Goal: Download file/media

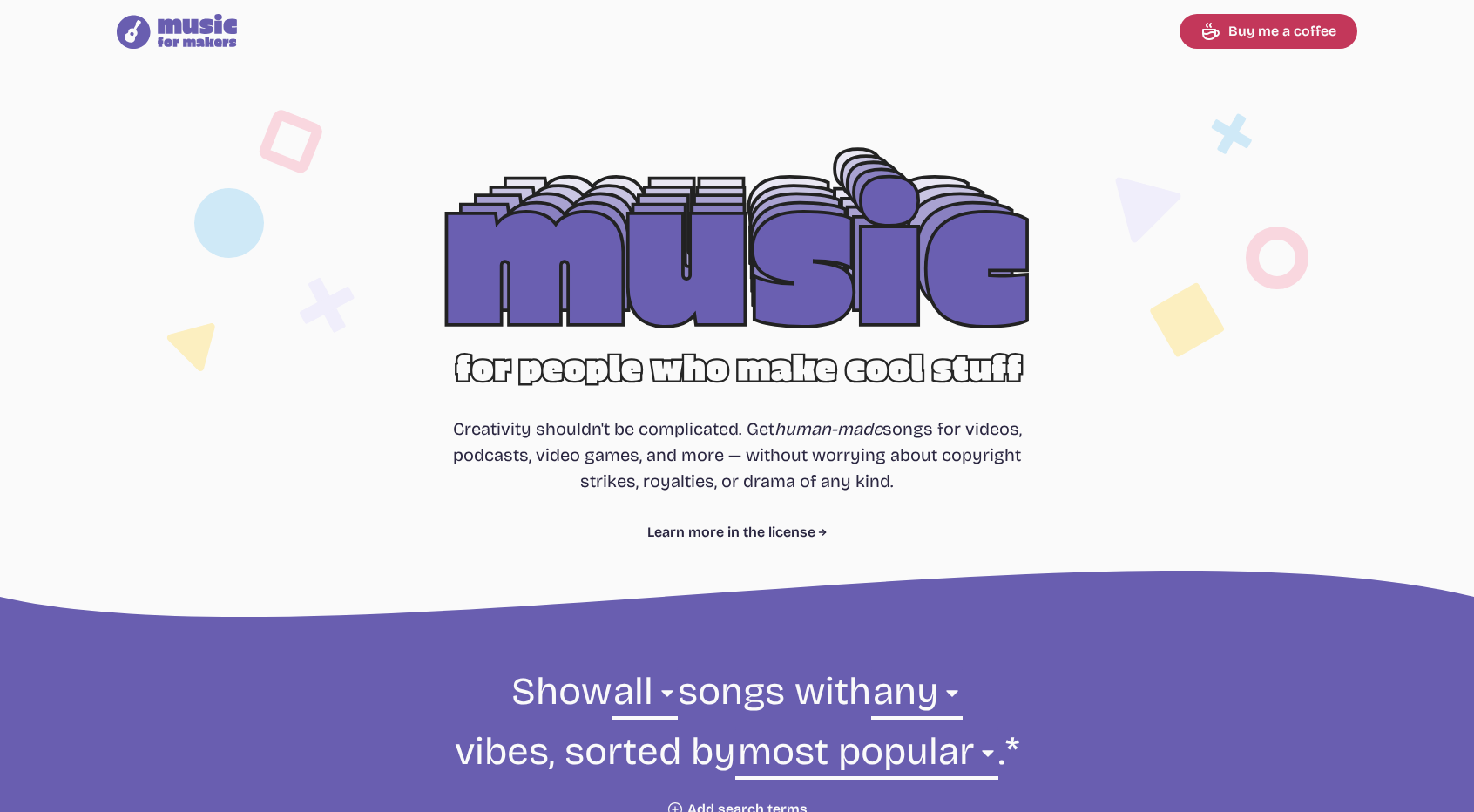
select select "most popular"
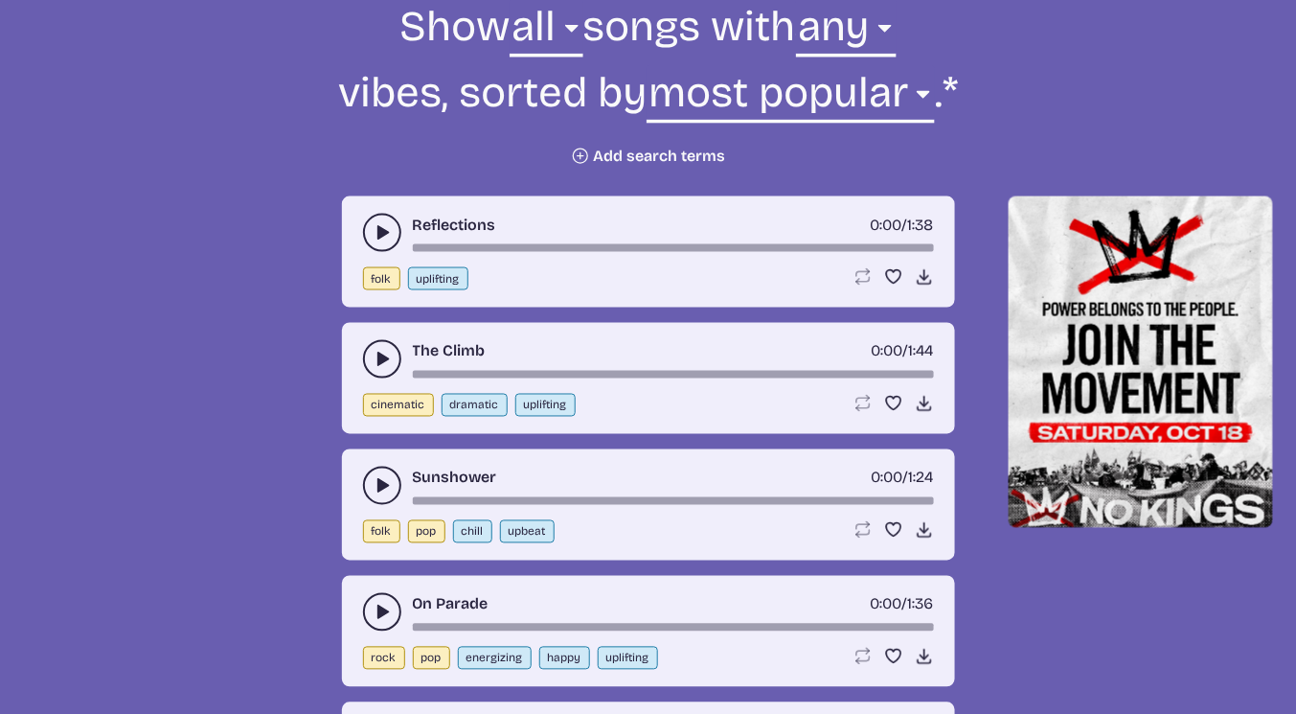
scroll to position [737, 0]
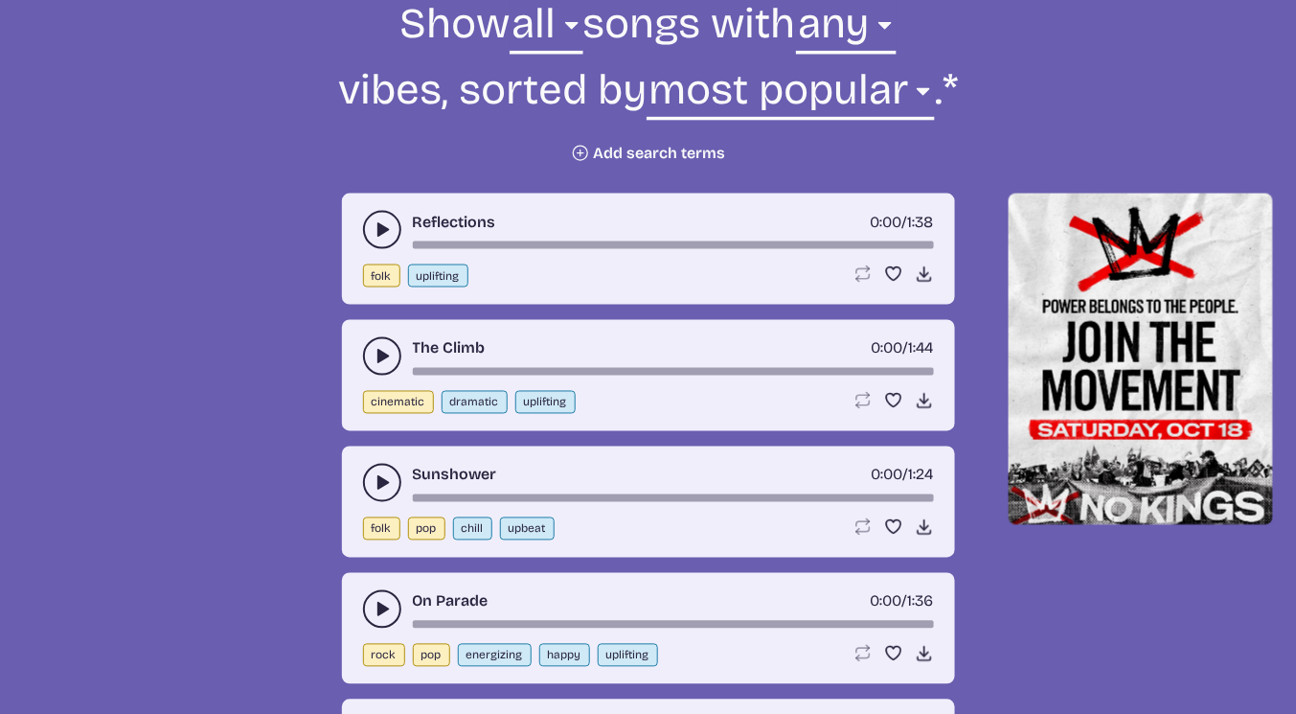
click at [376, 228] on icon "play-pause toggle" at bounding box center [382, 229] width 19 height 19
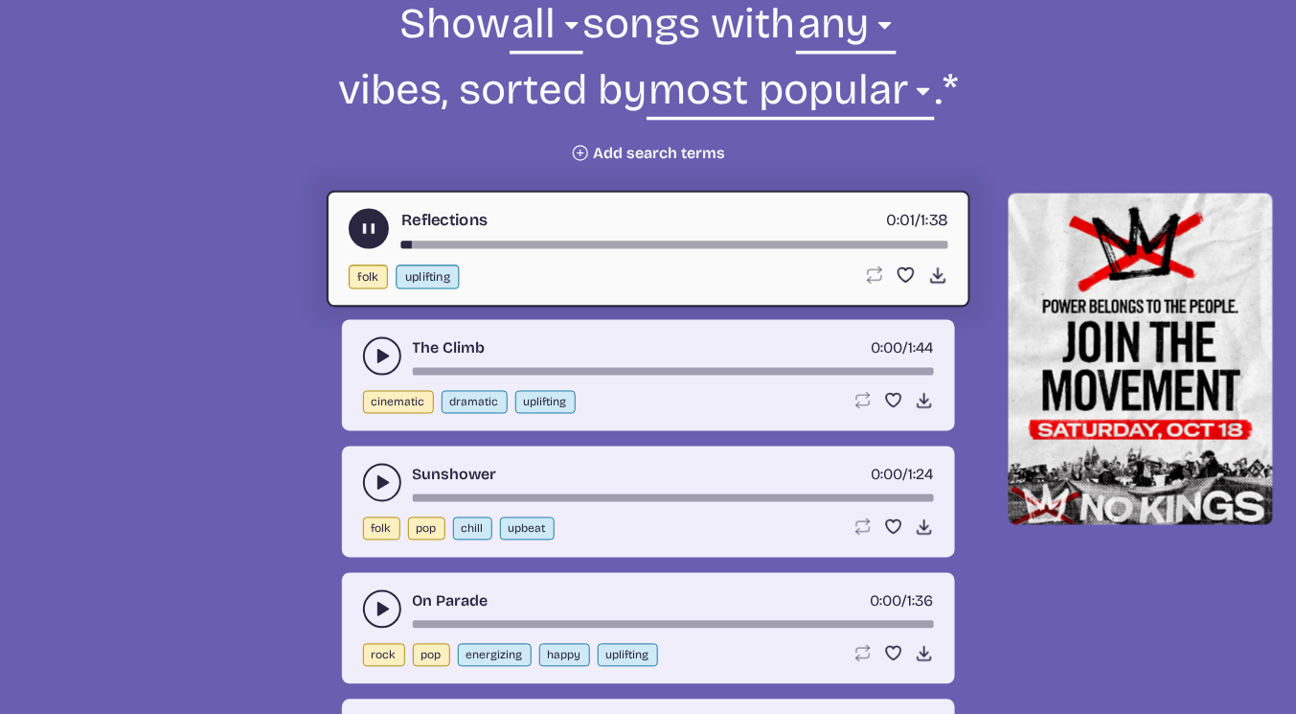
click at [376, 228] on icon "play-pause toggle" at bounding box center [368, 229] width 20 height 20
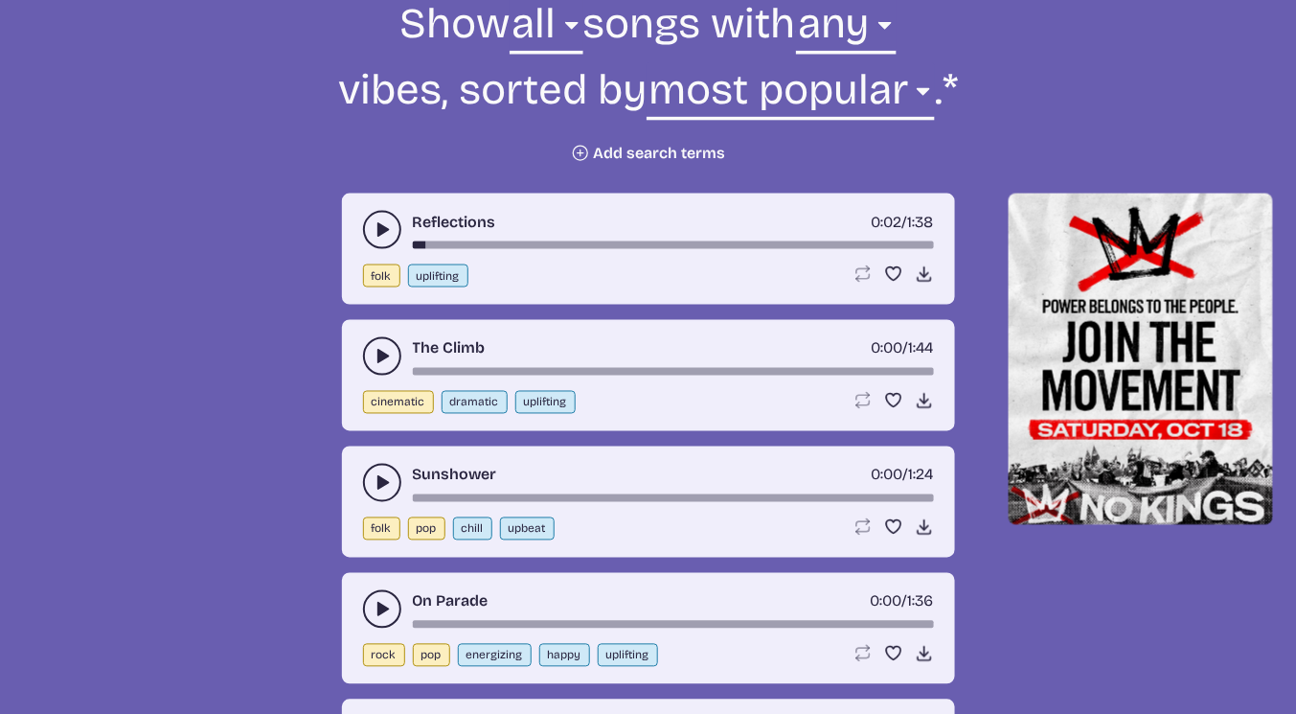
click at [384, 359] on icon "play-pause toggle" at bounding box center [382, 356] width 19 height 19
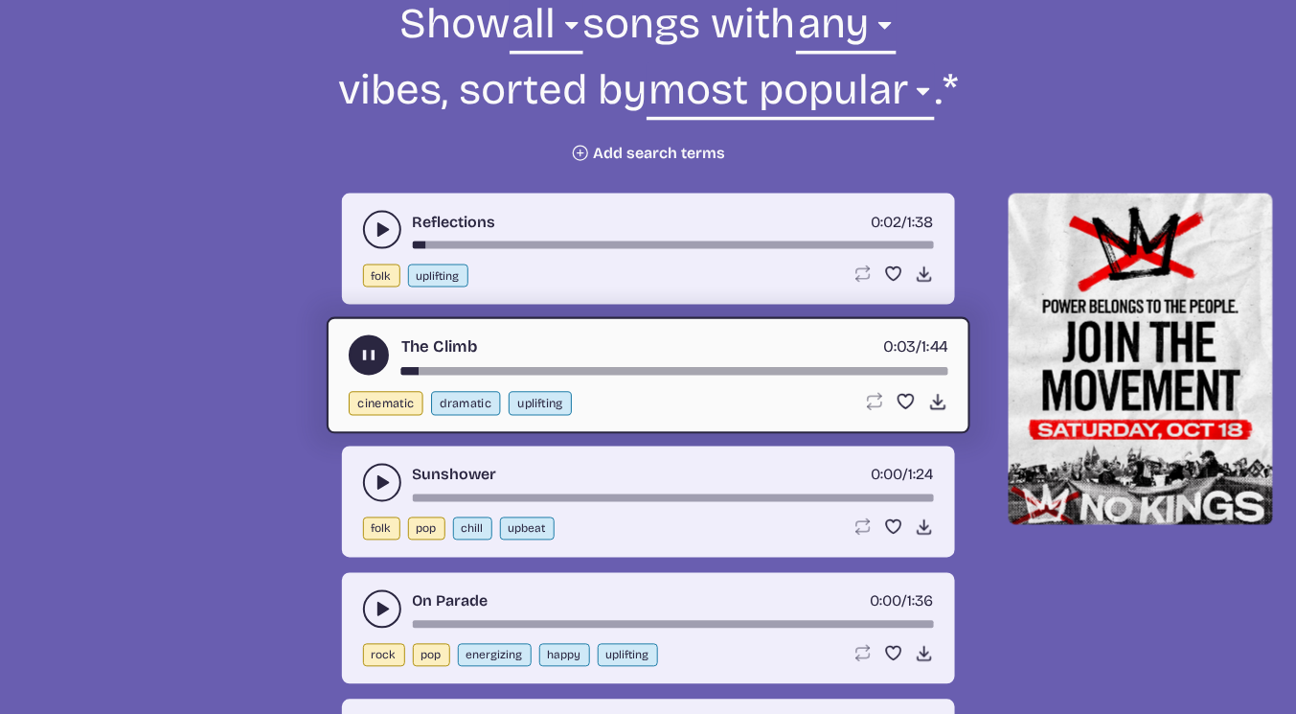
click at [373, 352] on use "play-pause toggle" at bounding box center [368, 356] width 20 height 20
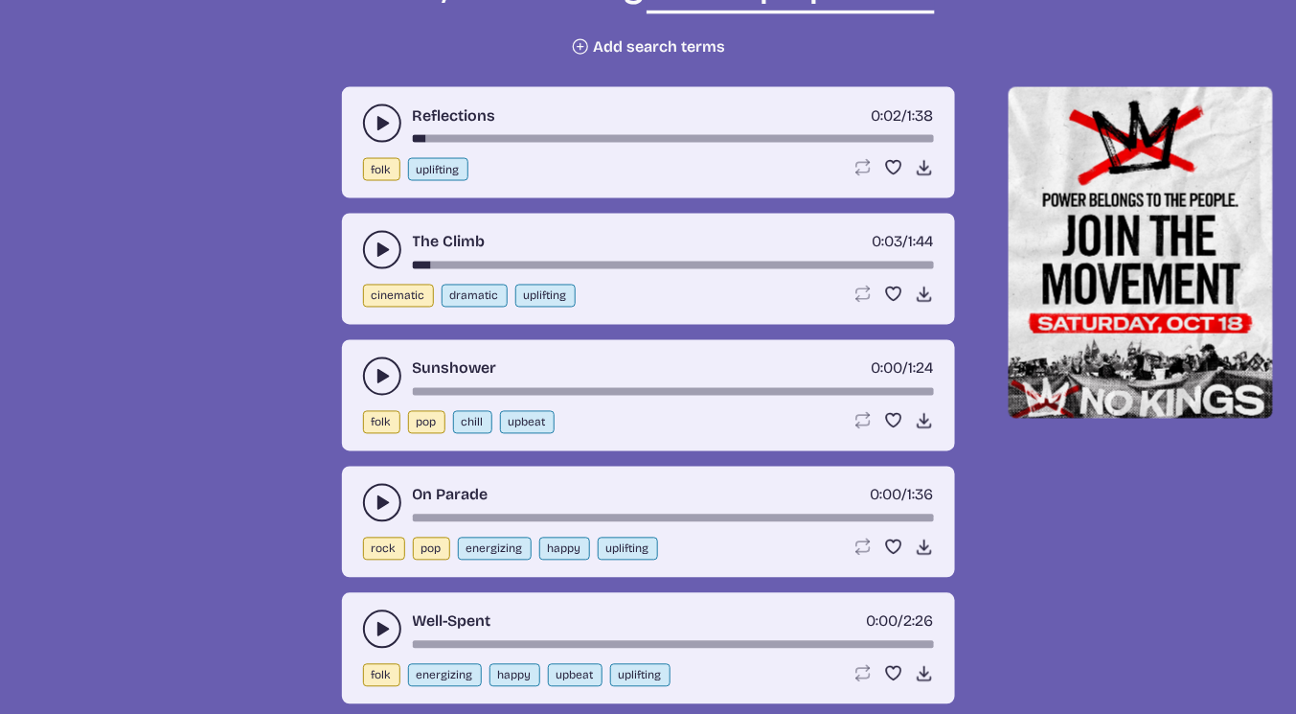
scroll to position [844, 0]
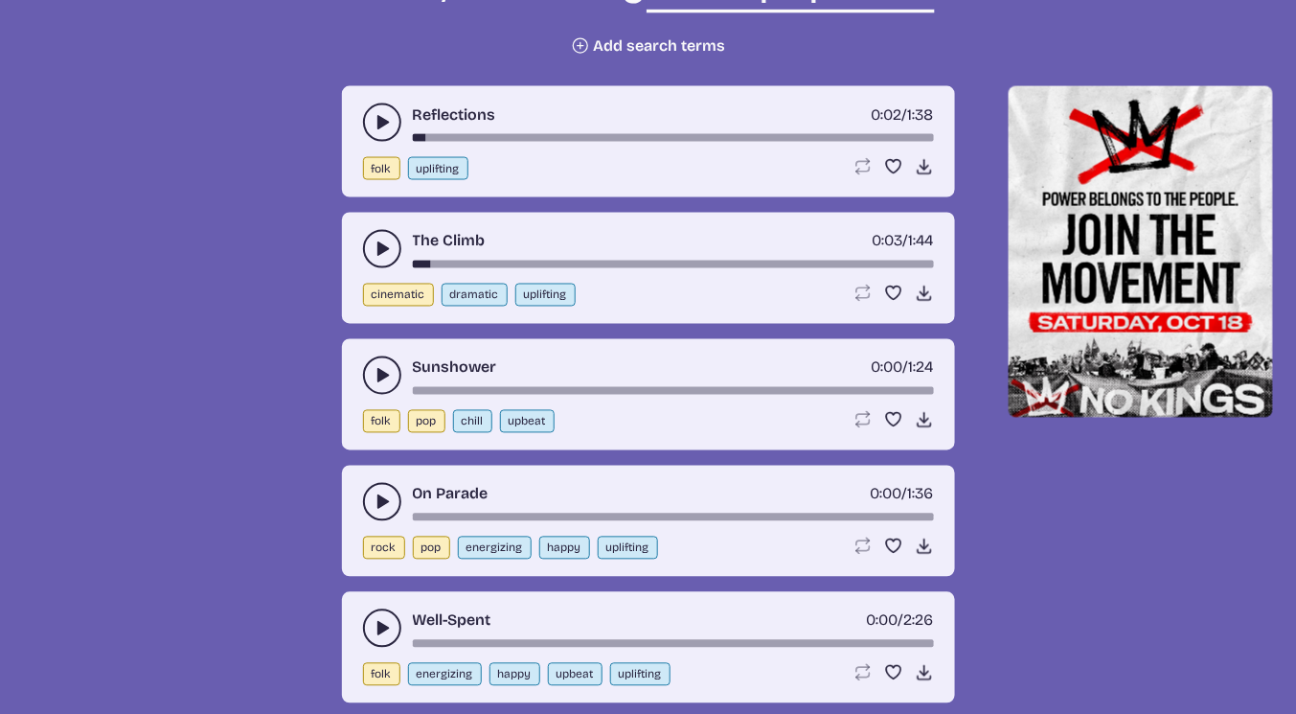
click at [380, 500] on use "play-pause toggle" at bounding box center [382, 501] width 19 height 19
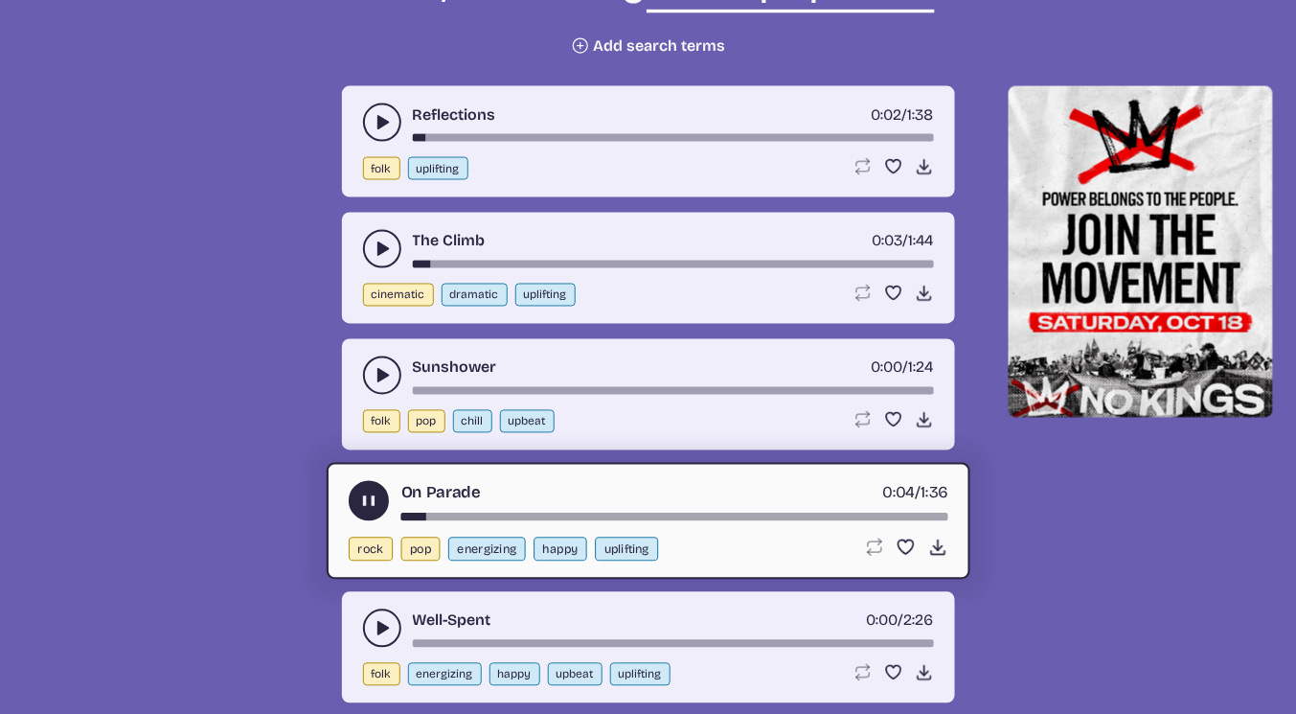
click at [371, 492] on use "play-pause toggle" at bounding box center [368, 501] width 20 height 20
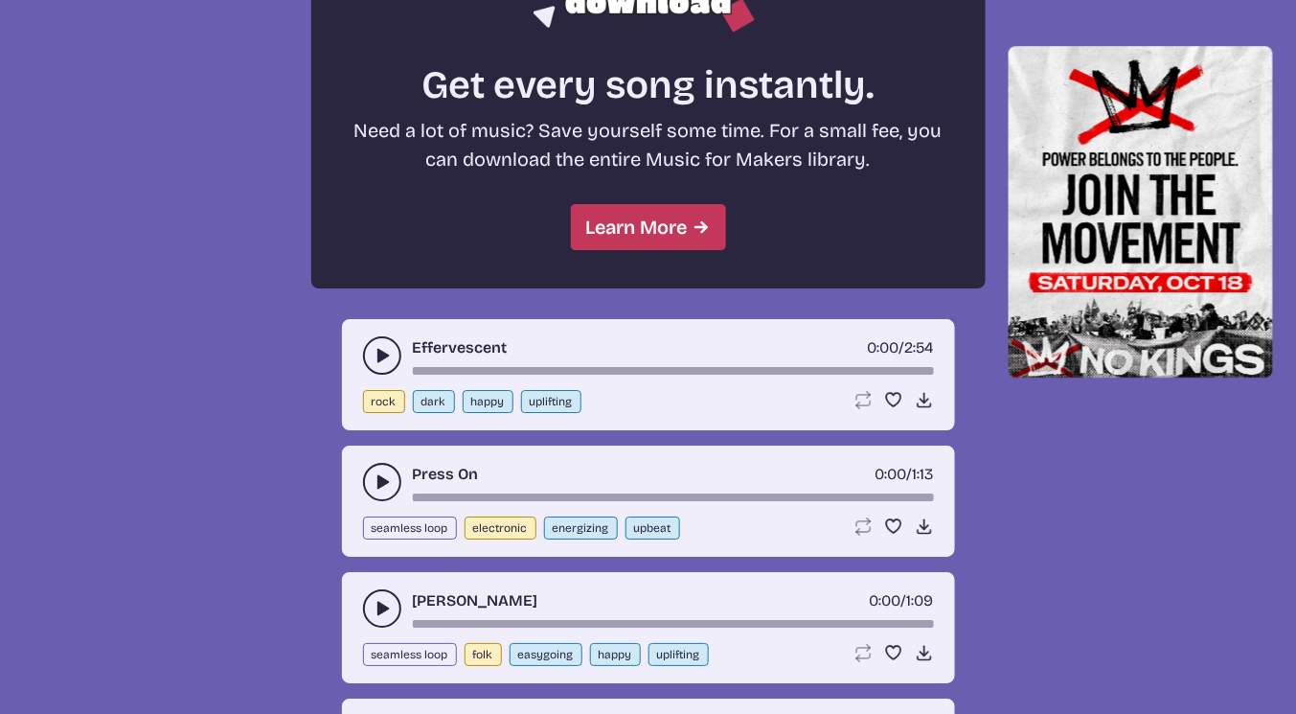
scroll to position [1725, 0]
click at [377, 352] on use "play-pause toggle" at bounding box center [382, 355] width 19 height 19
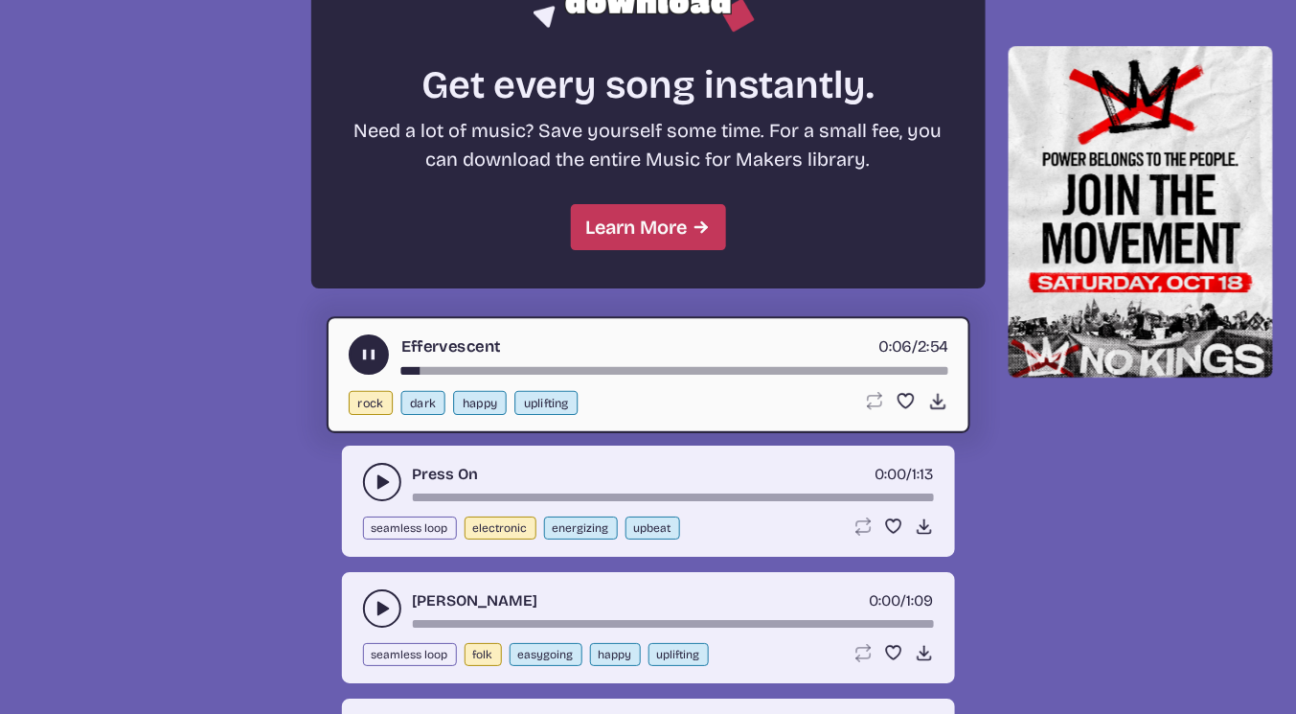
click at [373, 346] on use "play-pause toggle" at bounding box center [368, 355] width 20 height 20
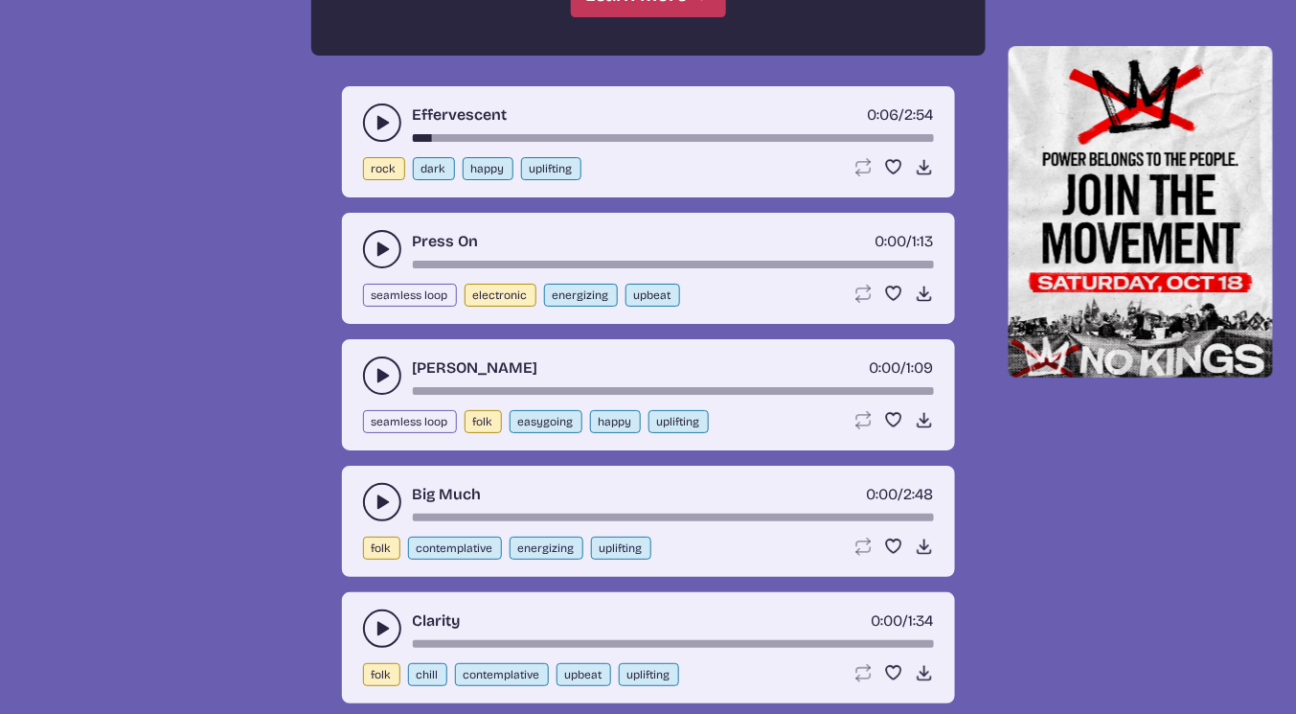
scroll to position [1961, 0]
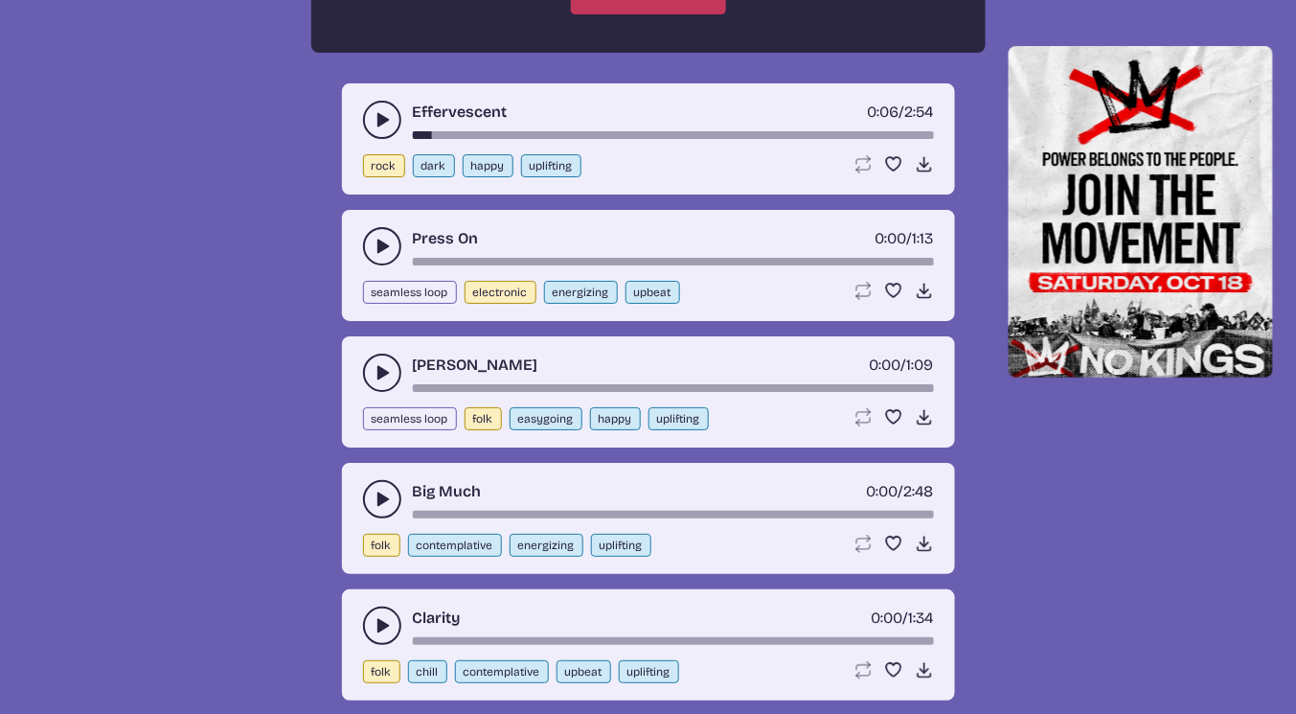
click at [384, 489] on use "play-pause toggle" at bounding box center [382, 498] width 19 height 19
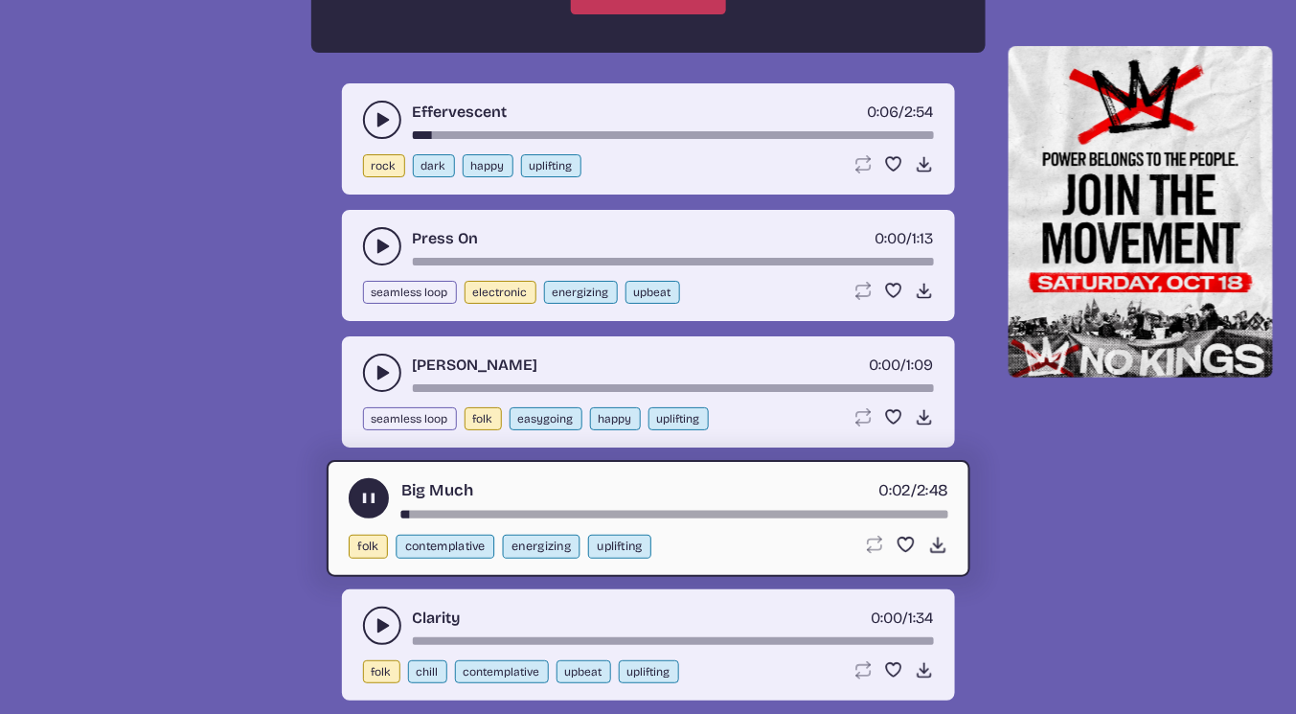
click at [375, 488] on icon "play-pause toggle" at bounding box center [368, 498] width 20 height 20
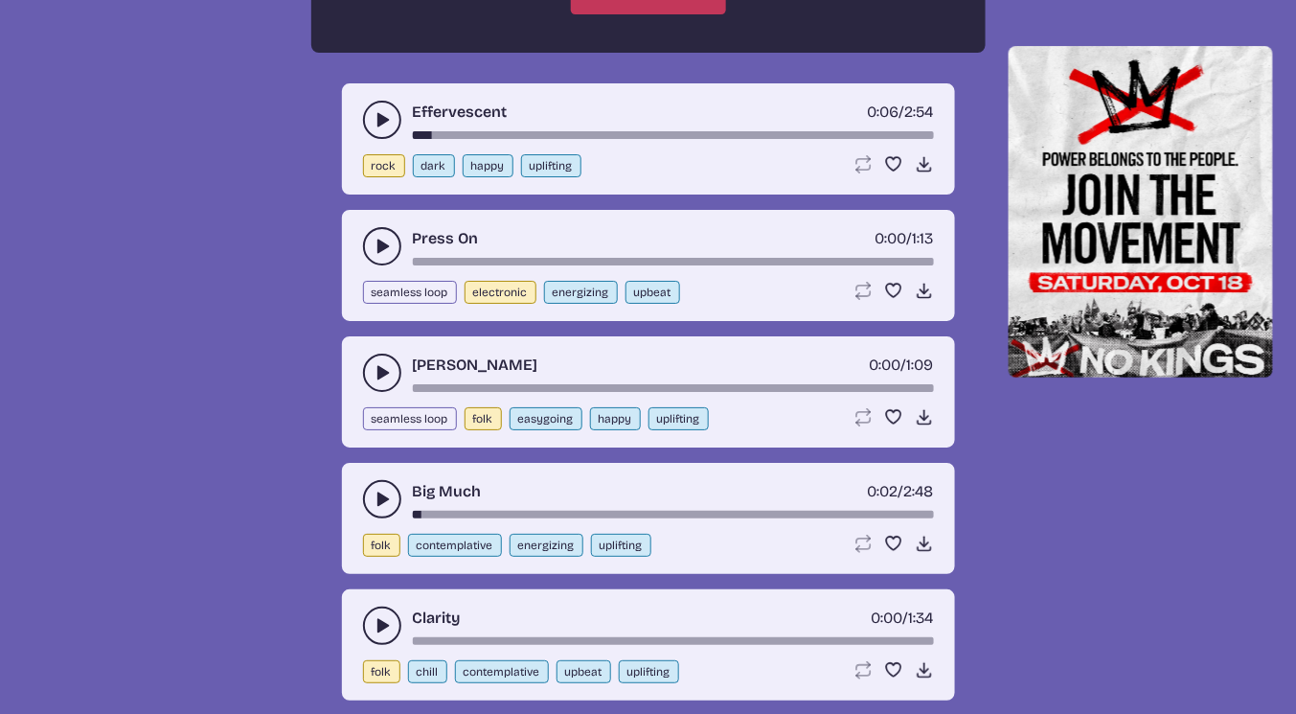
click at [375, 489] on icon "play-pause toggle" at bounding box center [382, 498] width 19 height 19
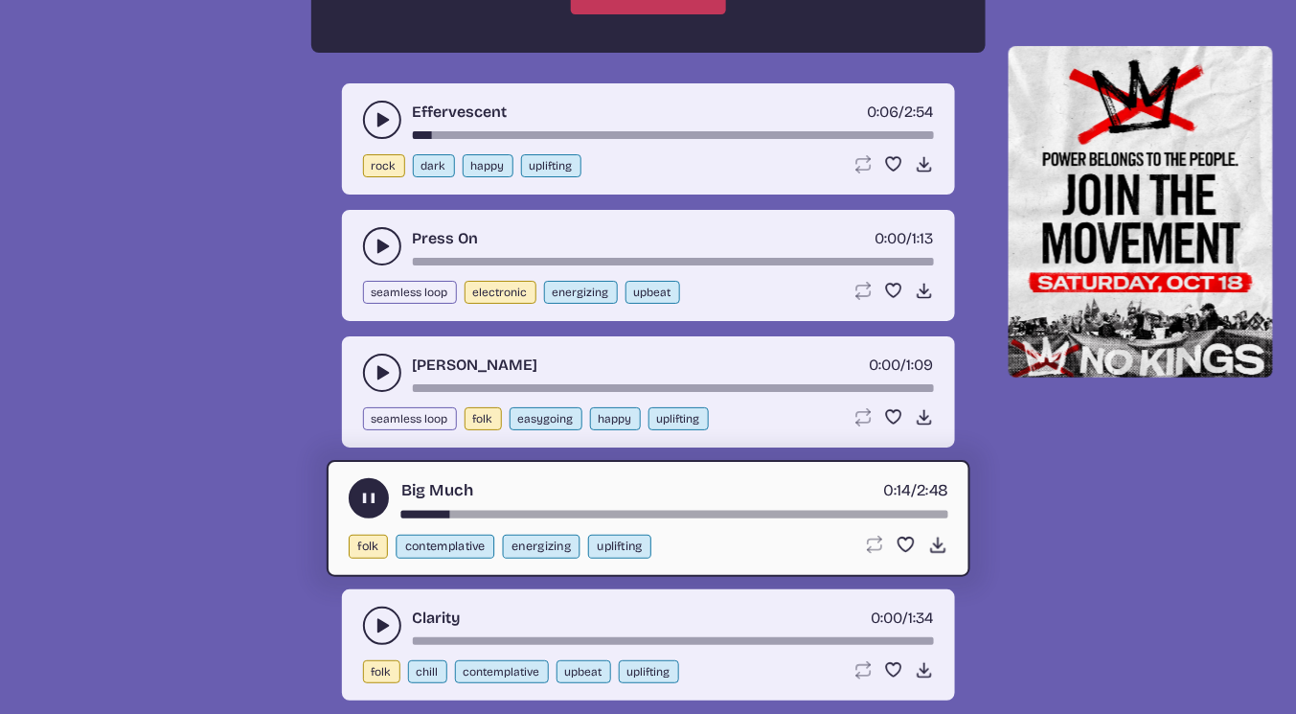
click at [375, 488] on use "play-pause toggle" at bounding box center [368, 498] width 20 height 20
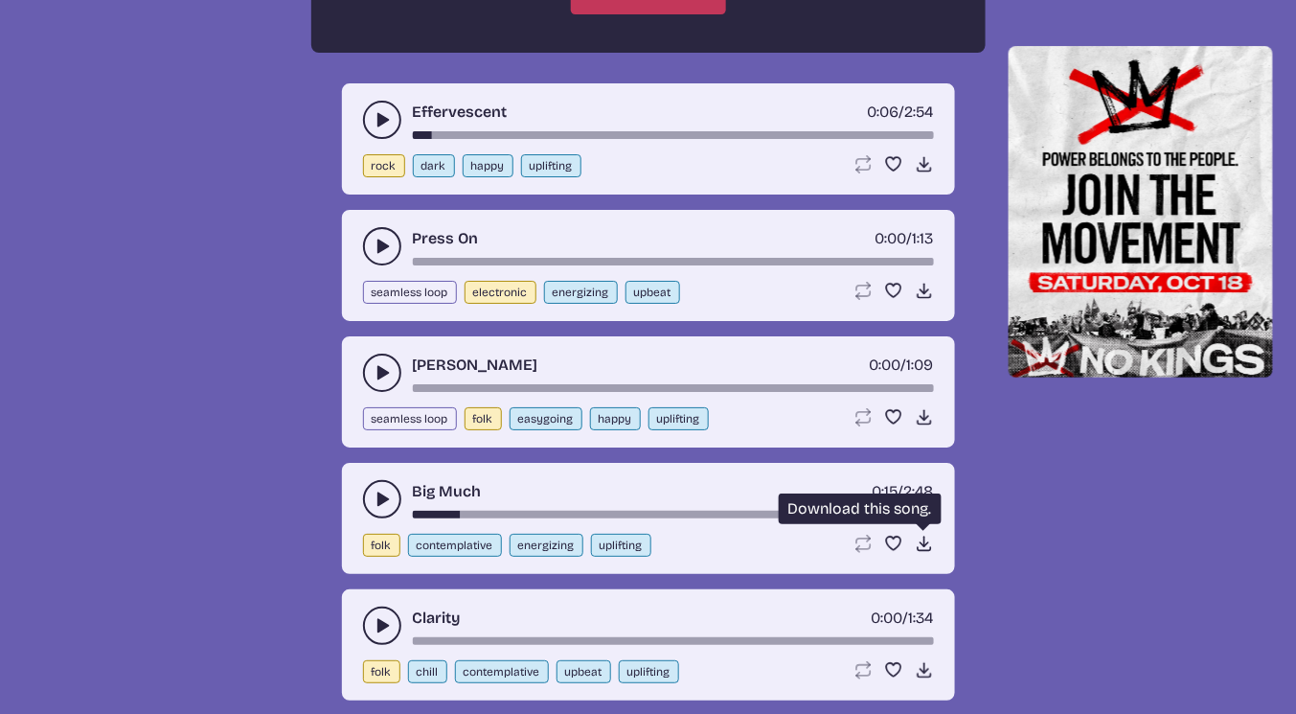
click at [921, 533] on icon "Download song" at bounding box center [924, 542] width 19 height 19
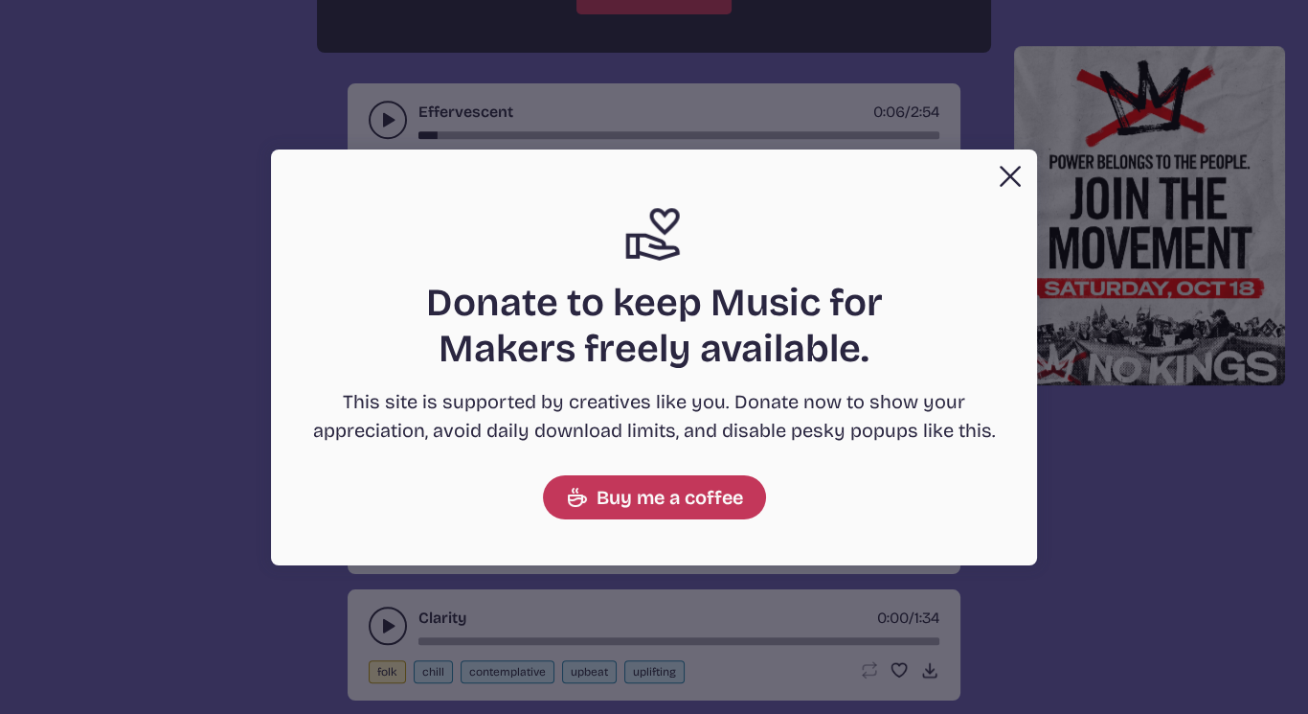
click at [1011, 165] on button "Close" at bounding box center [1010, 176] width 38 height 38
